Goal: Communication & Community: Answer question/provide support

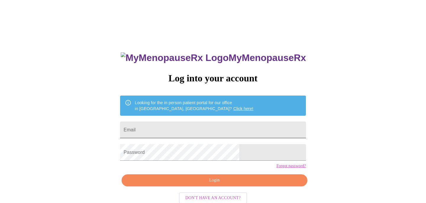
click at [201, 130] on input "Email" at bounding box center [213, 130] width 186 height 17
type input "[EMAIL_ADDRESS][DOMAIN_NAME]"
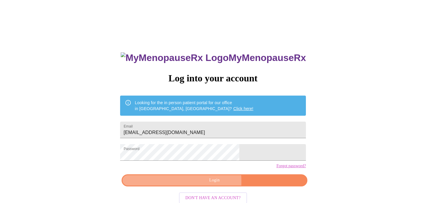
click at [179, 184] on span "Login" at bounding box center [214, 180] width 172 height 7
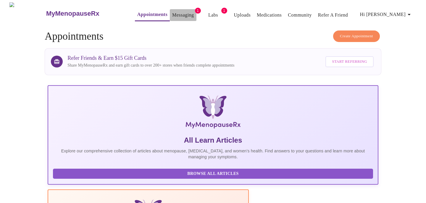
click at [172, 15] on link "Messaging" at bounding box center [183, 15] width 22 height 8
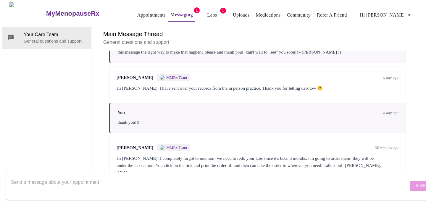
scroll to position [68, 0]
